Goal: Transaction & Acquisition: Purchase product/service

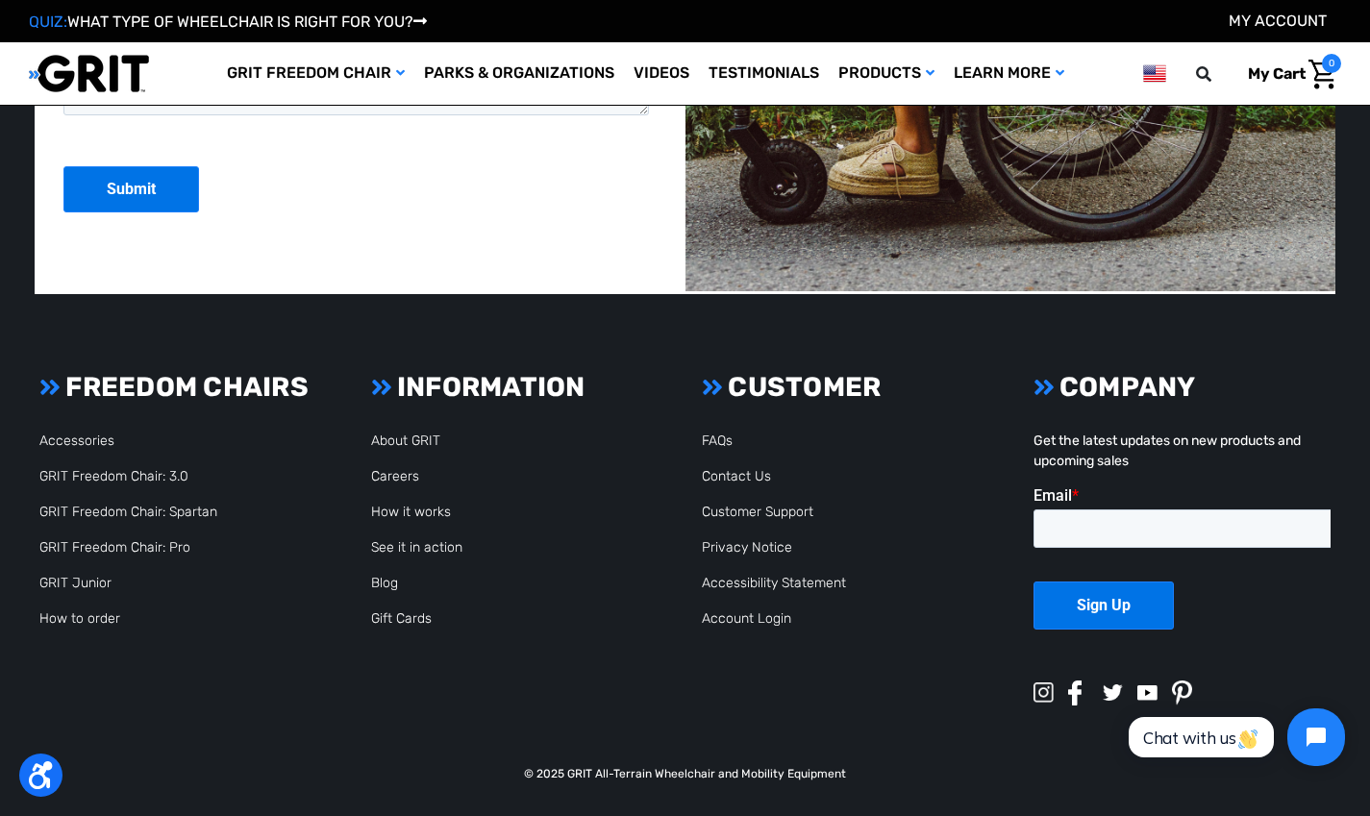
scroll to position [4812, 0]
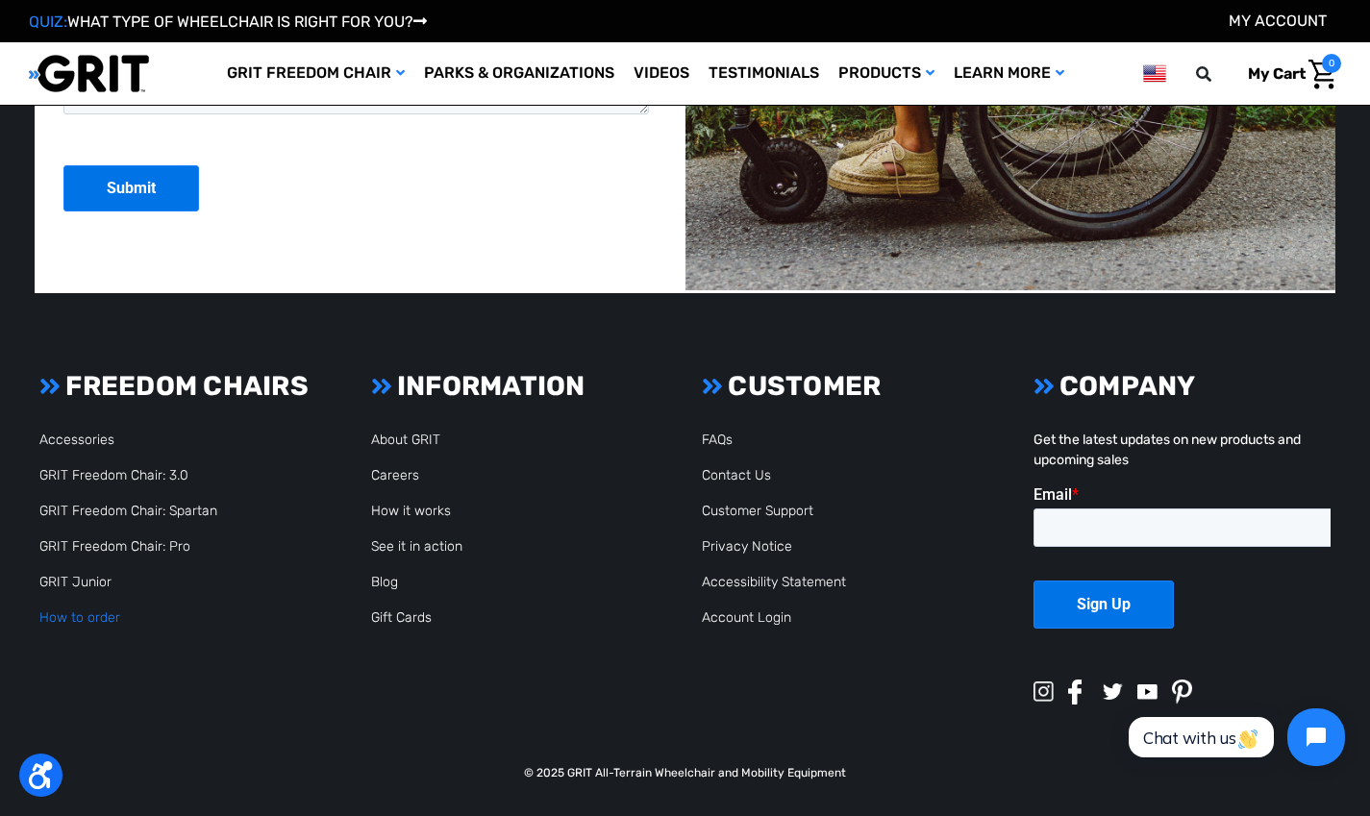
click at [94, 619] on link "How to order" at bounding box center [79, 617] width 81 height 16
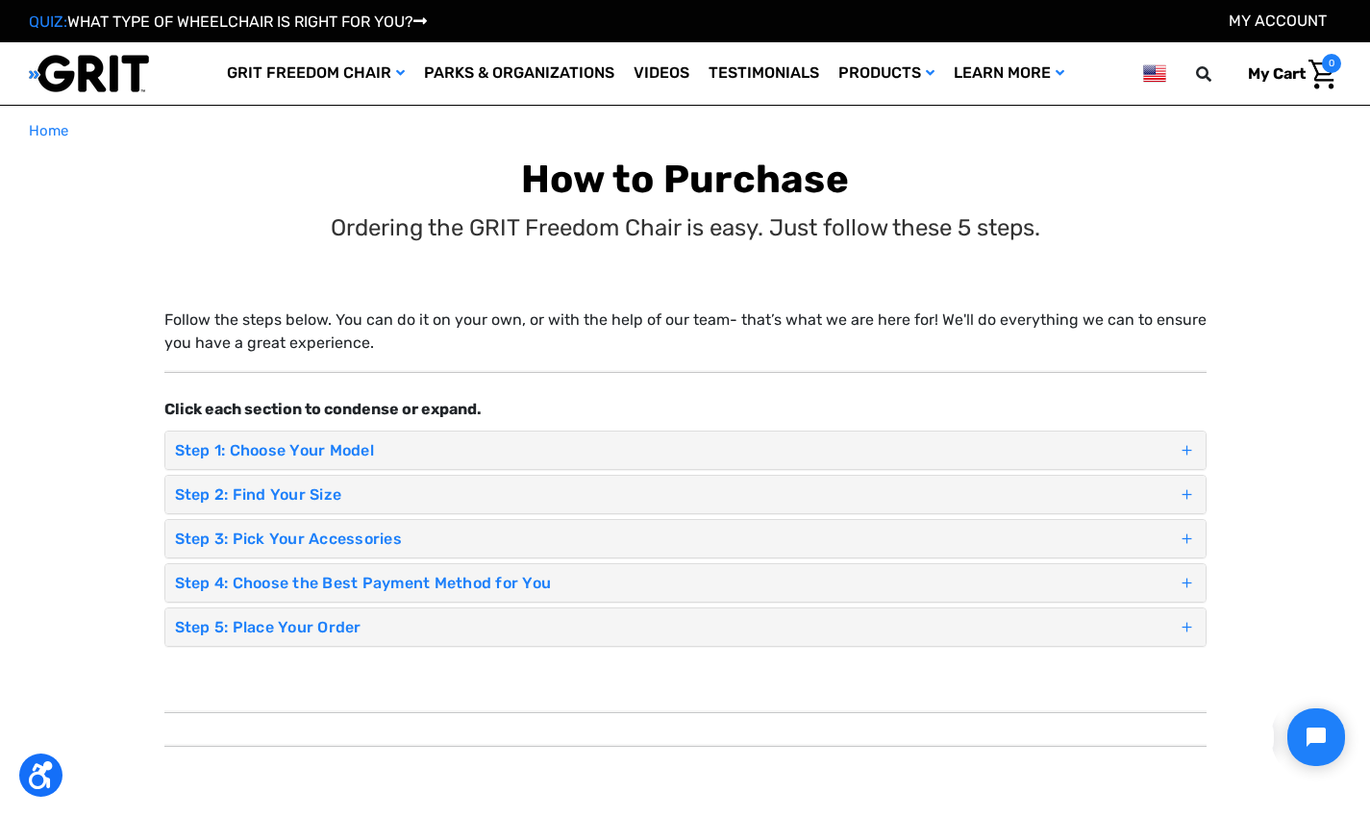
click at [641, 437] on div "Step 1: Choose Your Model" at bounding box center [685, 450] width 1040 height 37
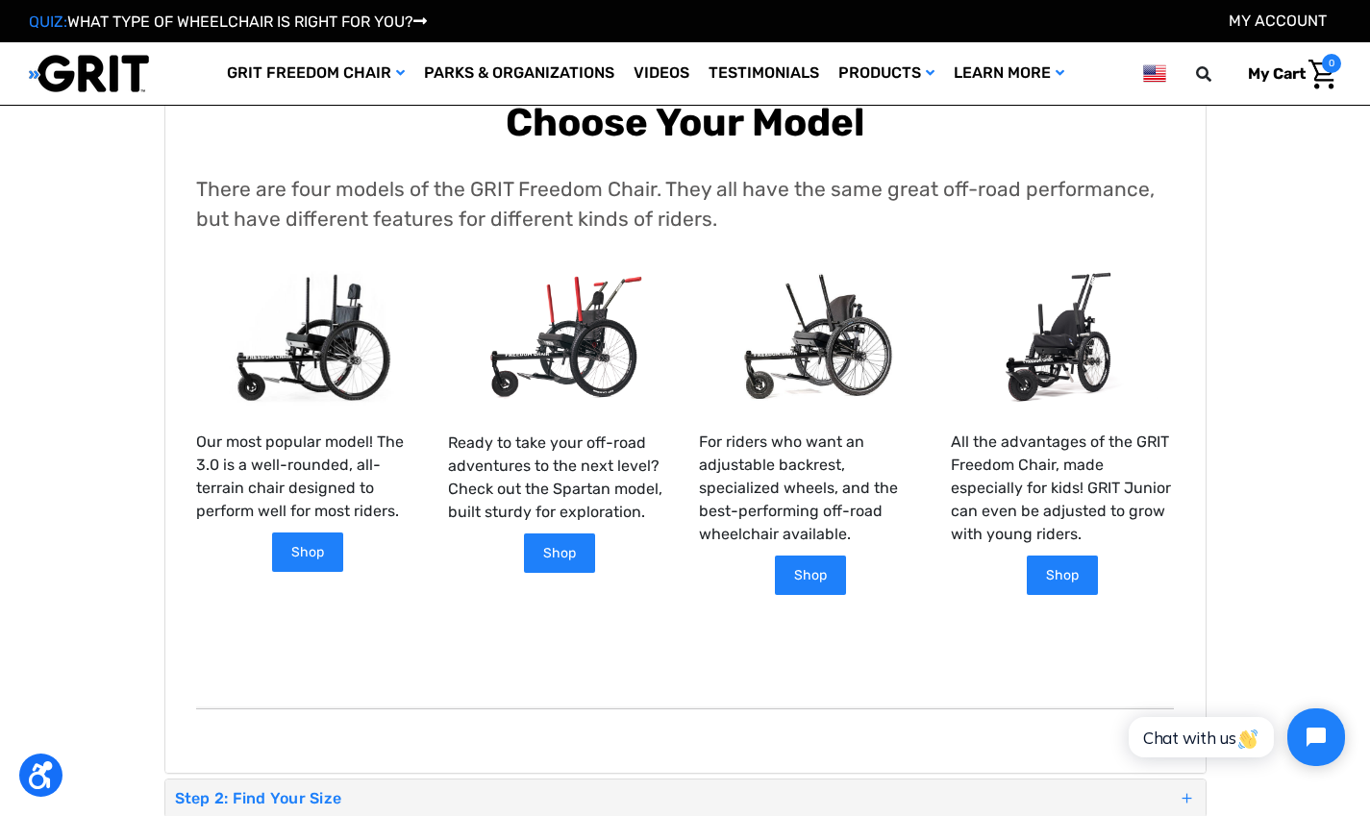
scroll to position [352, 0]
click at [256, 476] on p "Our most popular model! The 3.0 is a well-rounded, all-terrain chair designed t…" at bounding box center [307, 476] width 223 height 92
click at [307, 564] on link "Shop" at bounding box center [307, 552] width 75 height 43
